Goal: Information Seeking & Learning: Learn about a topic

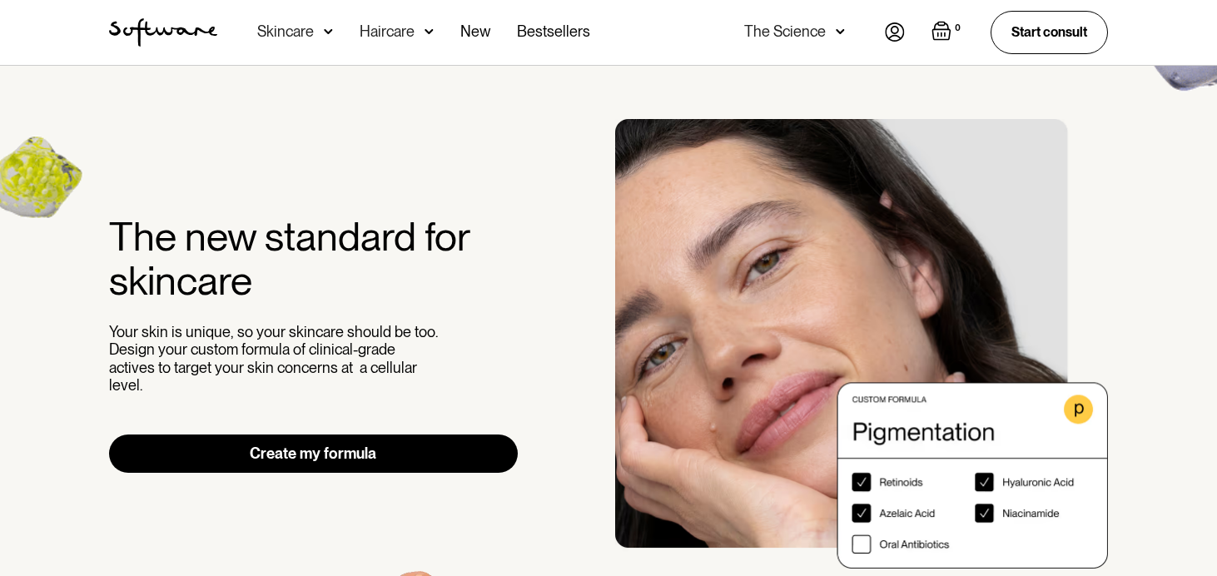
click at [306, 23] on div "Skincare" at bounding box center [285, 31] width 57 height 17
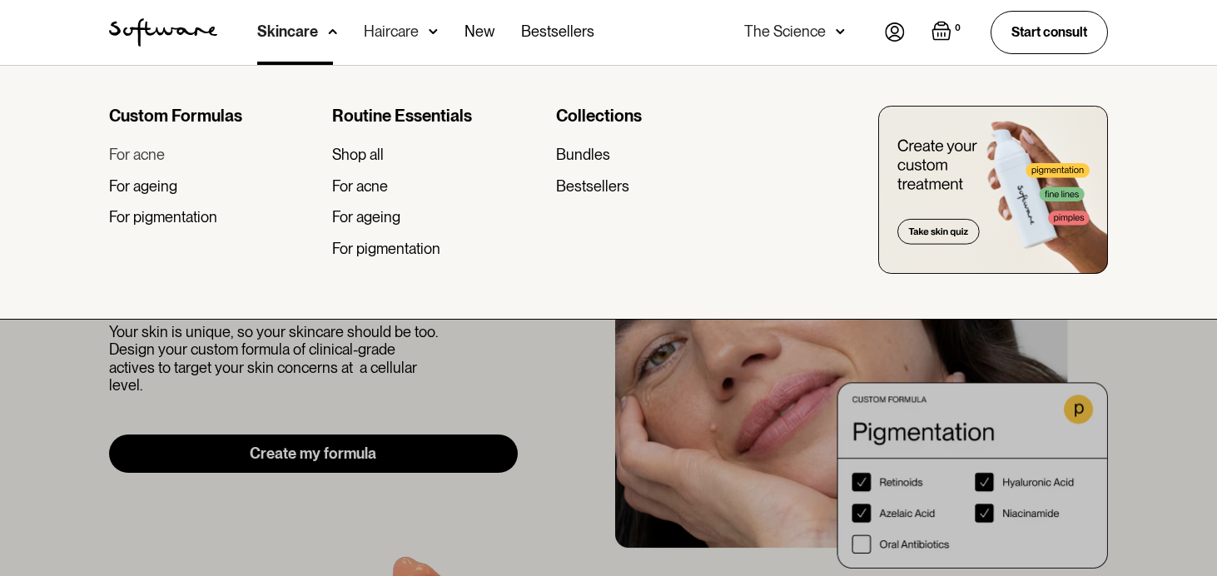
click at [157, 156] on div "For acne" at bounding box center [137, 155] width 56 height 18
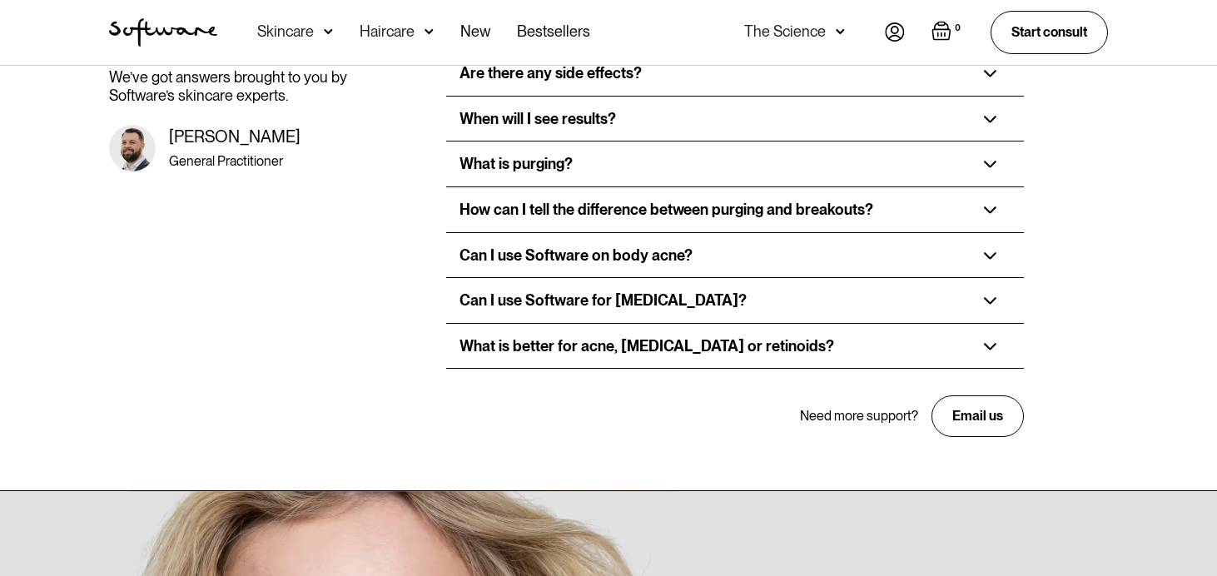
scroll to position [3048, 0]
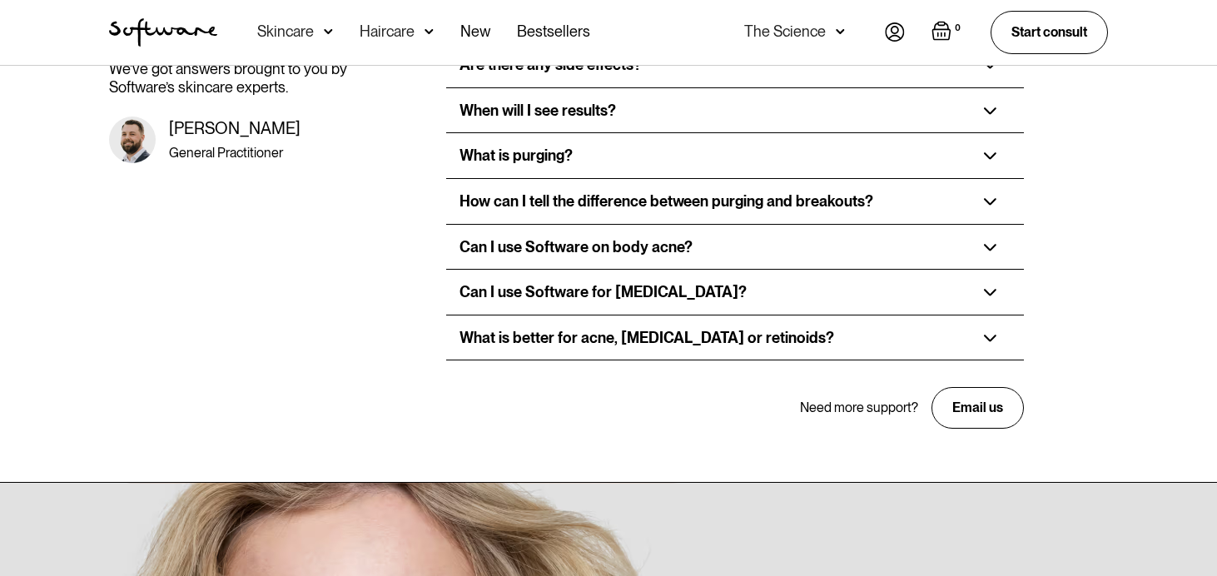
click at [406, 26] on div "Haircare" at bounding box center [387, 31] width 55 height 17
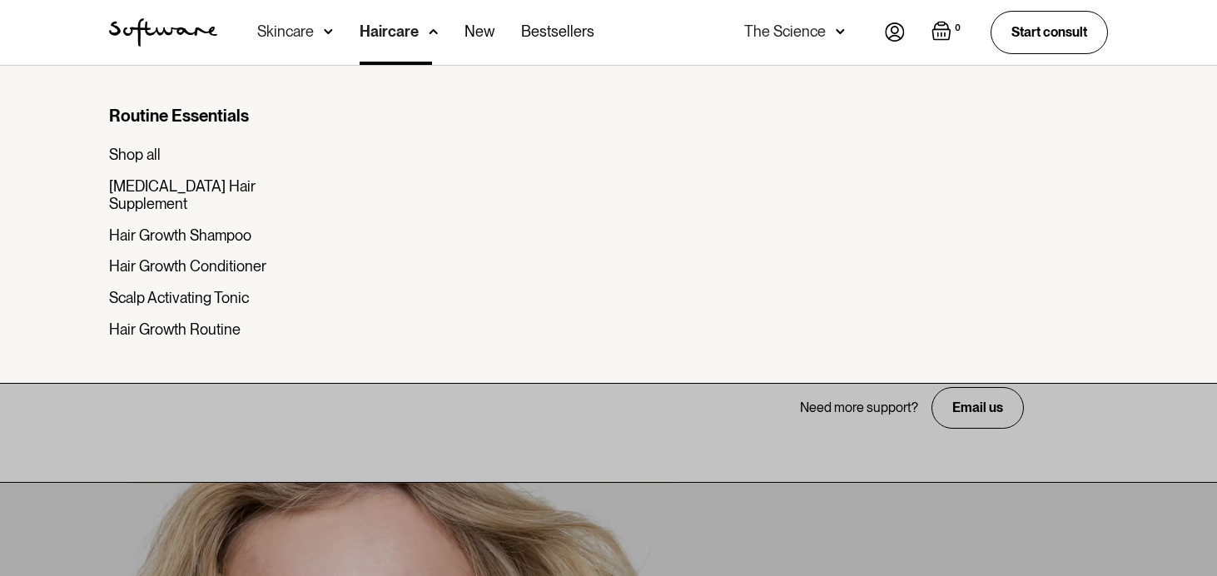
click at [308, 26] on div "Skincare" at bounding box center [285, 31] width 57 height 17
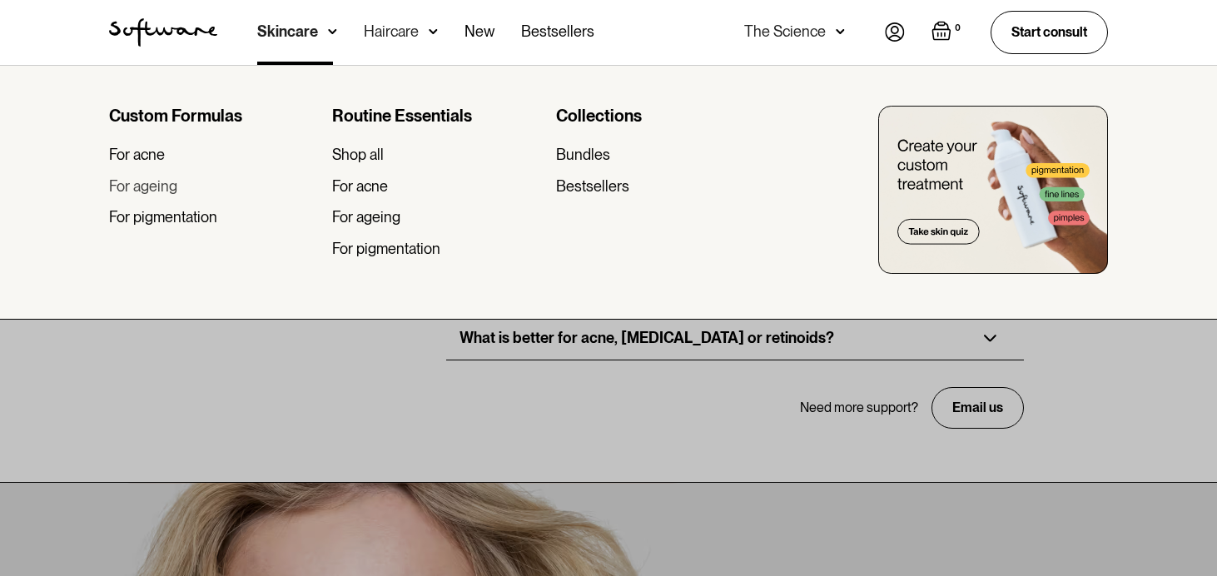
click at [157, 182] on div "For ageing" at bounding box center [143, 186] width 68 height 18
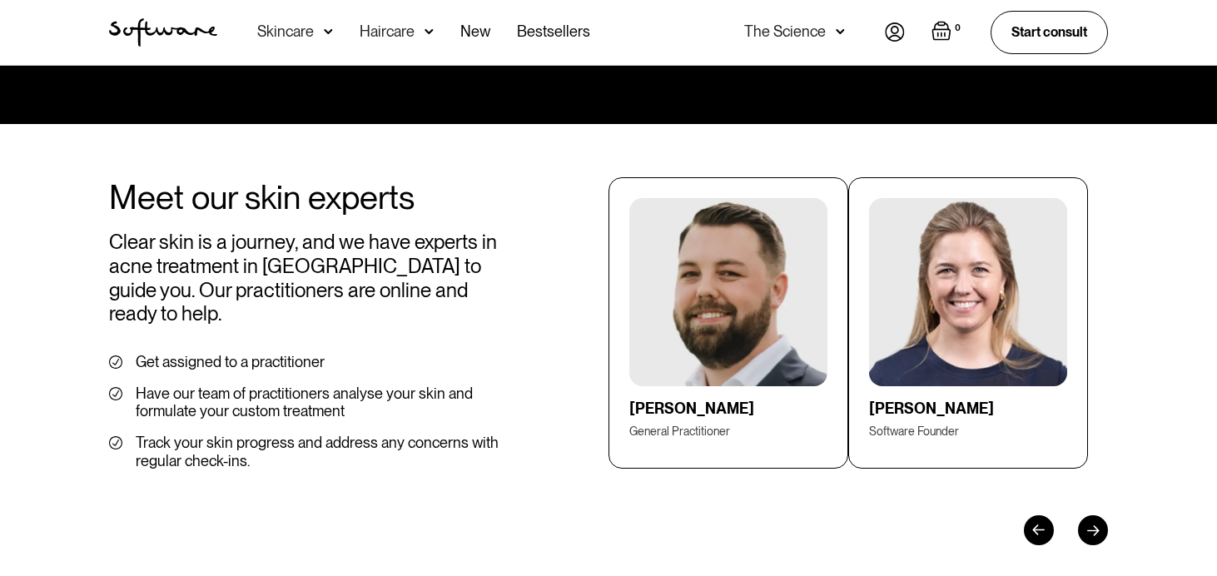
scroll to position [2465, 0]
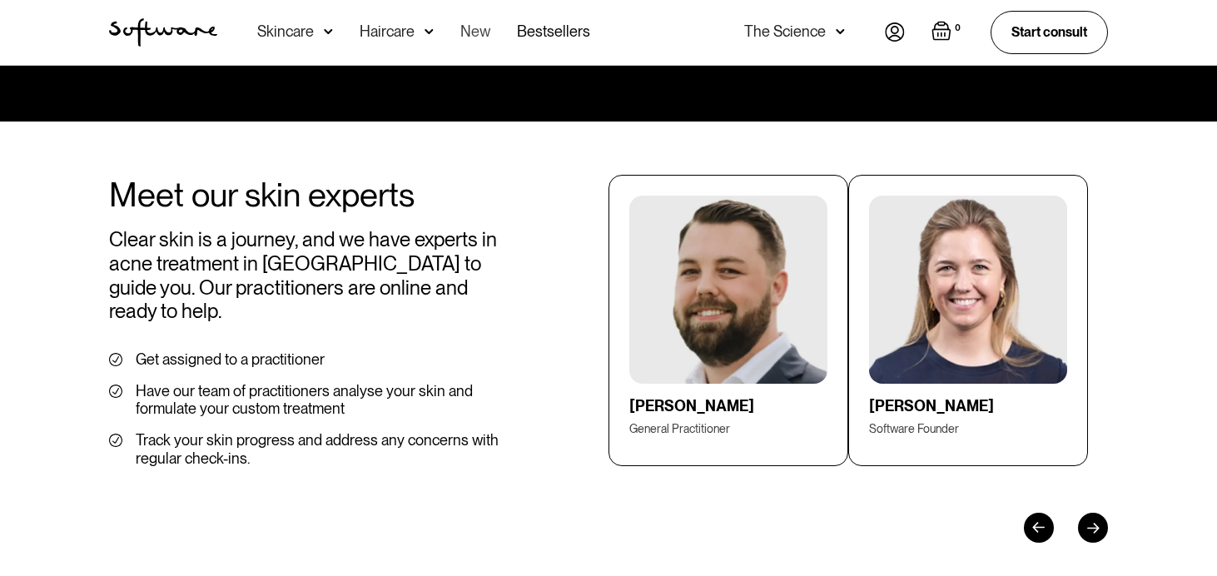
click at [480, 38] on link "New" at bounding box center [475, 32] width 30 height 65
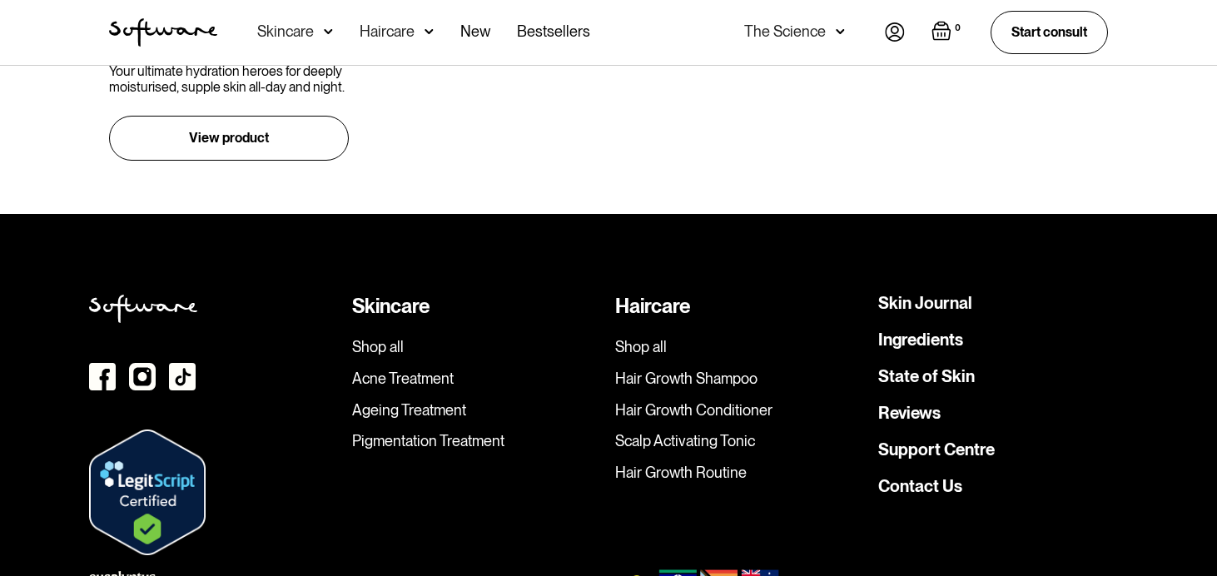
scroll to position [1876, 0]
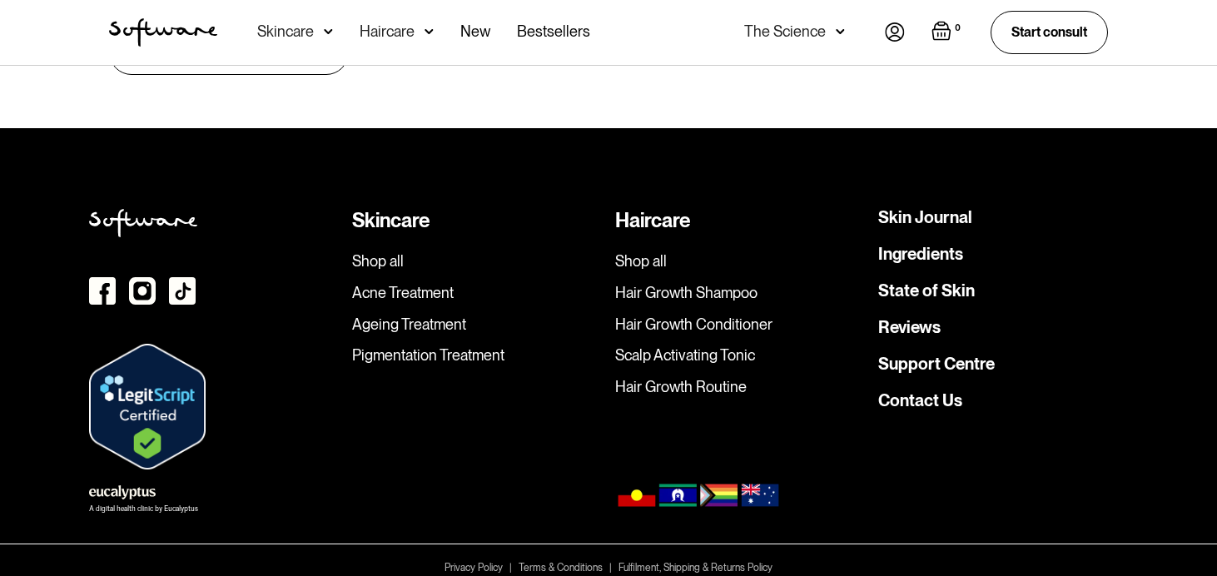
click at [385, 32] on div "Haircare" at bounding box center [387, 31] width 55 height 17
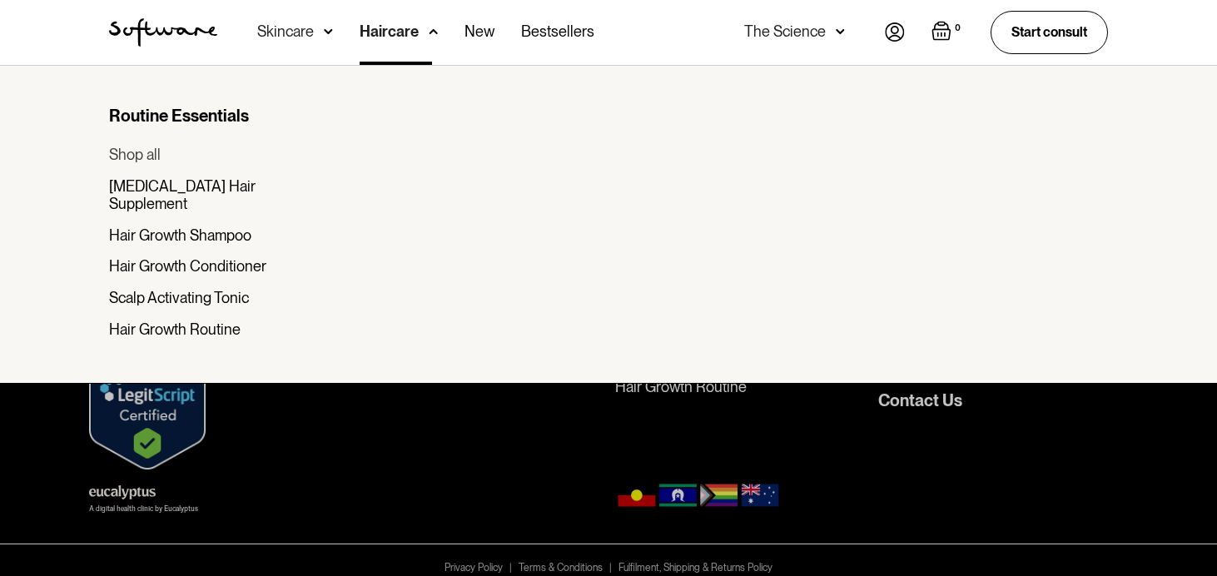
click at [145, 157] on div "Shop all" at bounding box center [135, 155] width 52 height 18
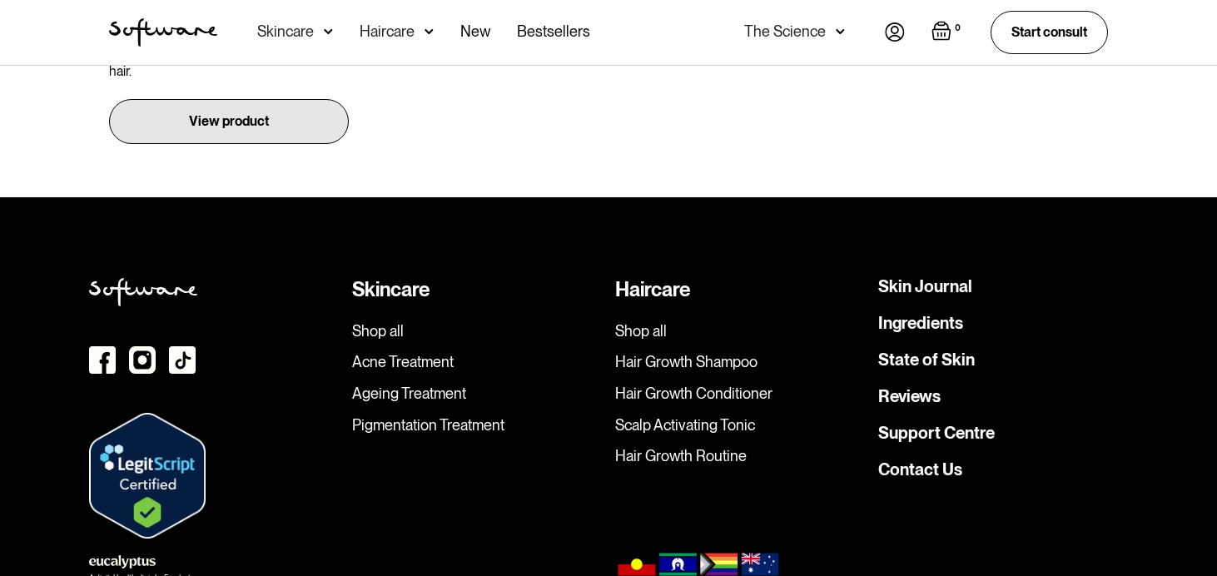
scroll to position [1390, 0]
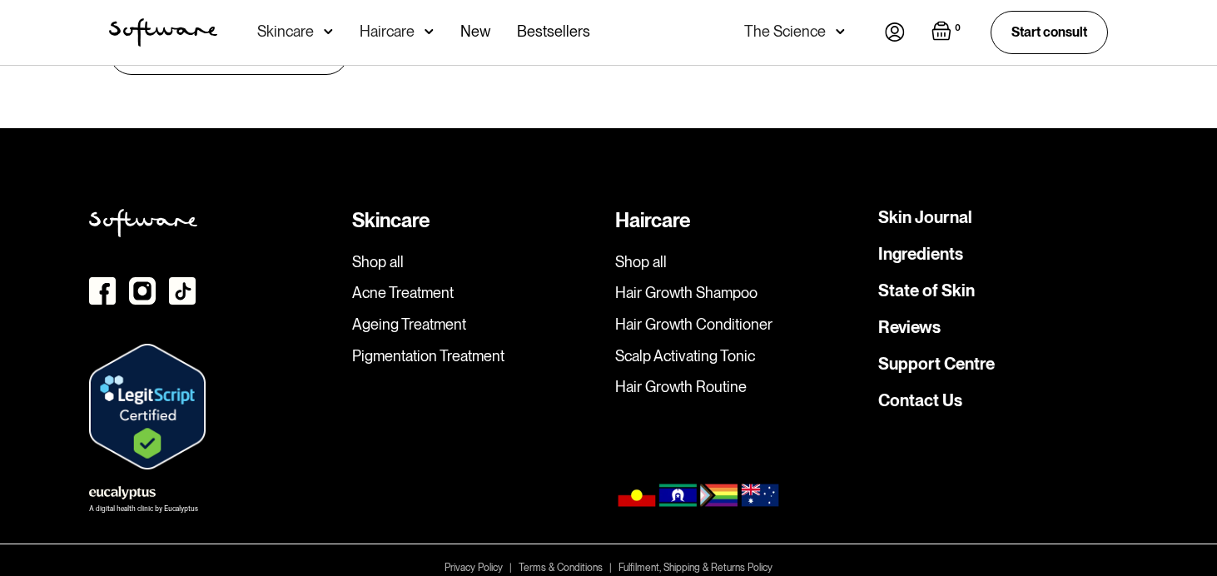
click at [309, 36] on div "Skincare" at bounding box center [285, 31] width 57 height 17
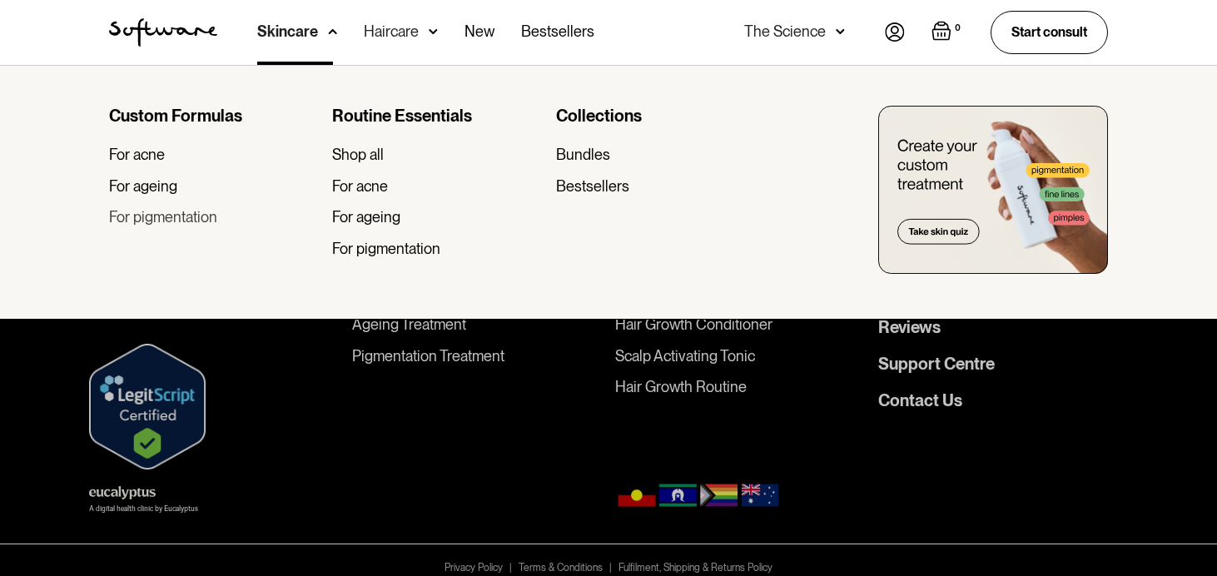
click at [166, 209] on div "For pigmentation" at bounding box center [163, 217] width 108 height 18
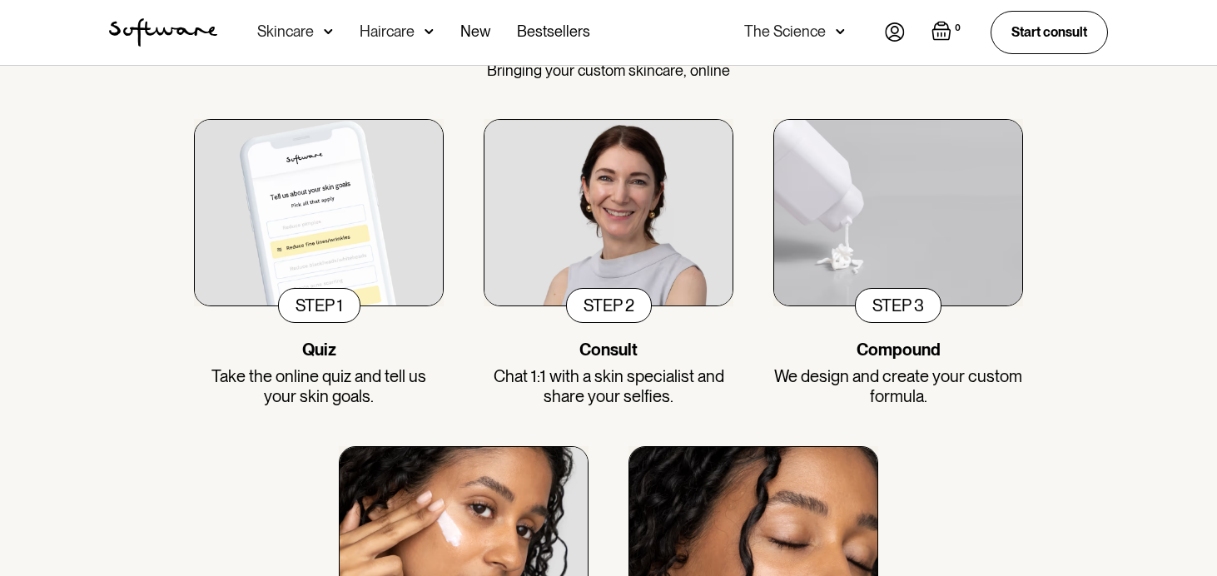
scroll to position [2481, 0]
